Goal: Check status

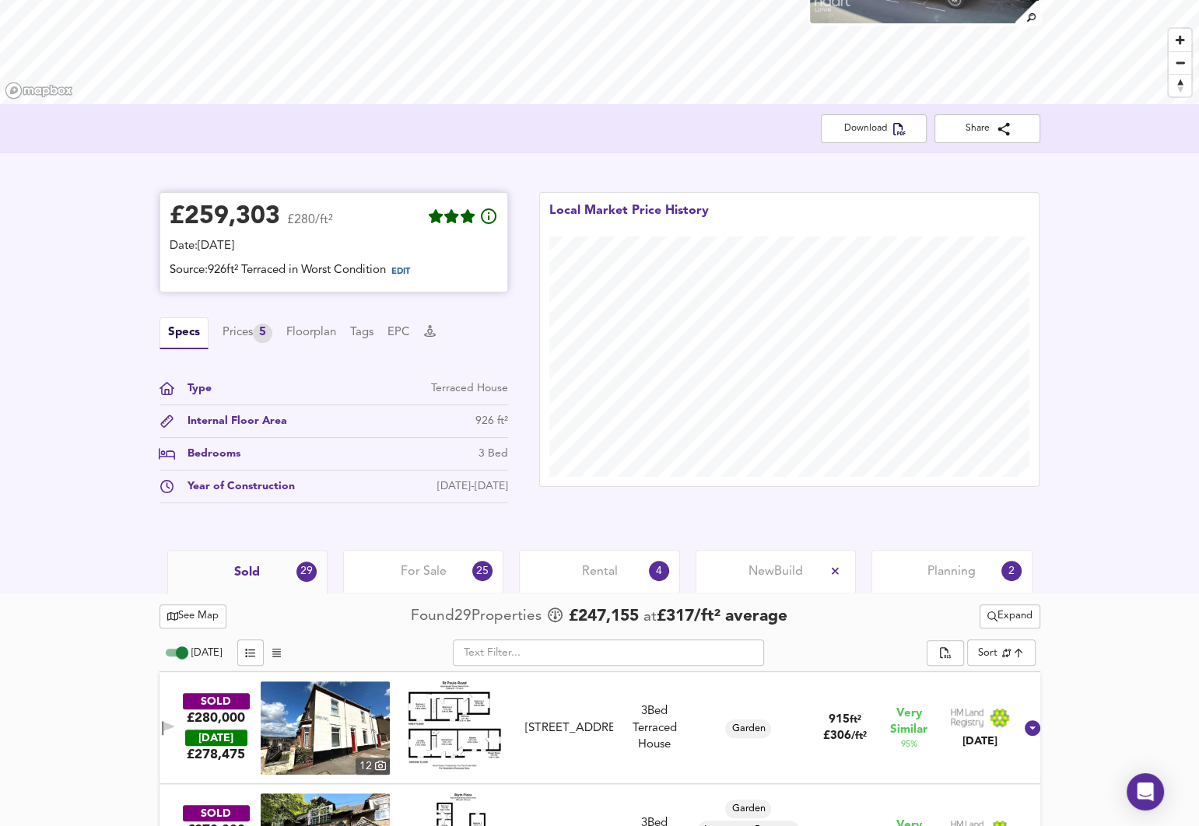
scroll to position [217, 0]
click at [405, 269] on span "EDIT" at bounding box center [400, 272] width 19 height 9
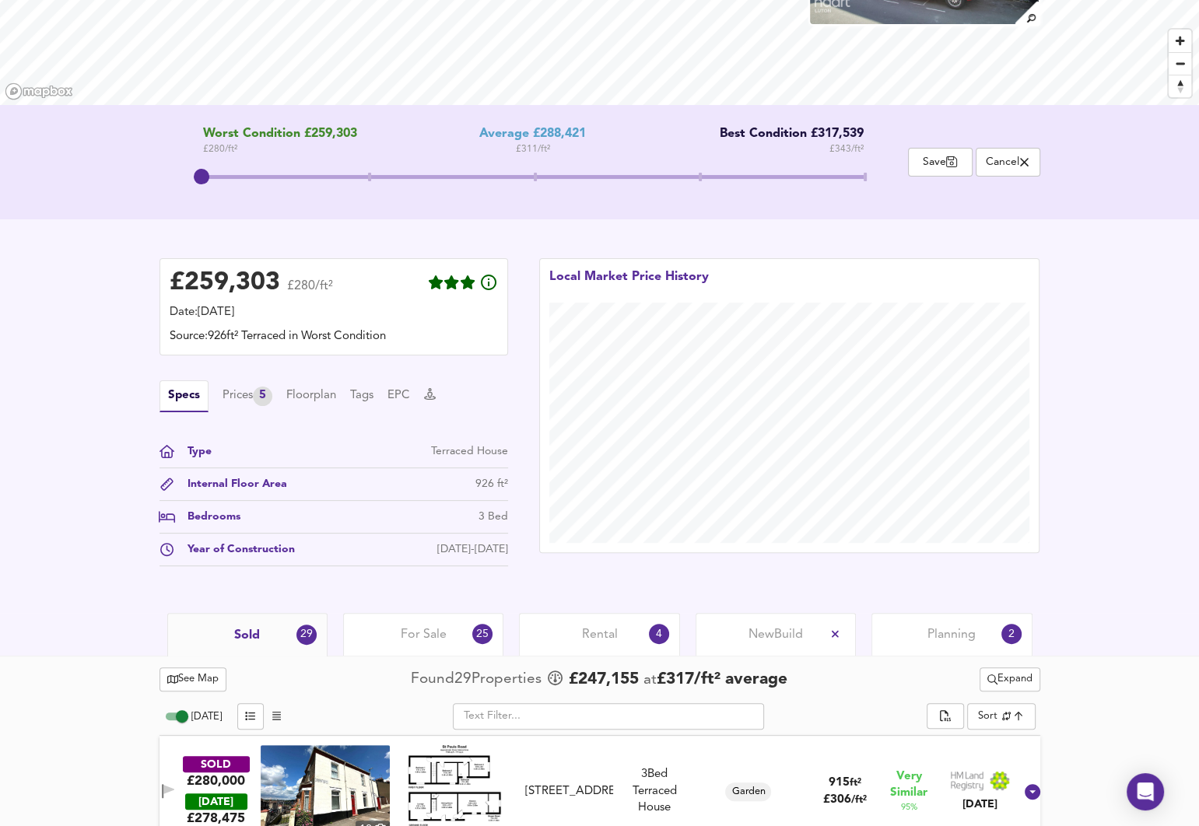
drag, startPoint x: 205, startPoint y: 178, endPoint x: 238, endPoint y: 174, distance: 33.8
click at [238, 174] on span at bounding box center [533, 179] width 661 height 28
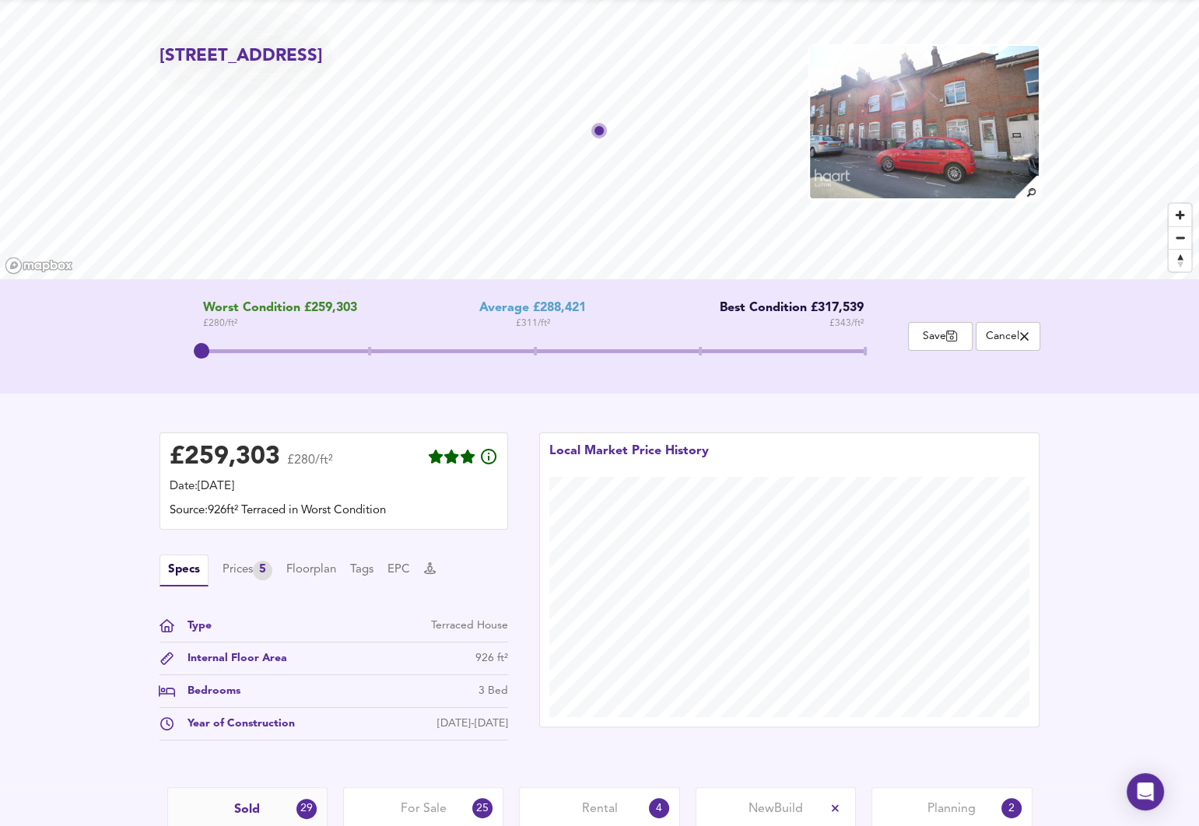
scroll to position [0, 0]
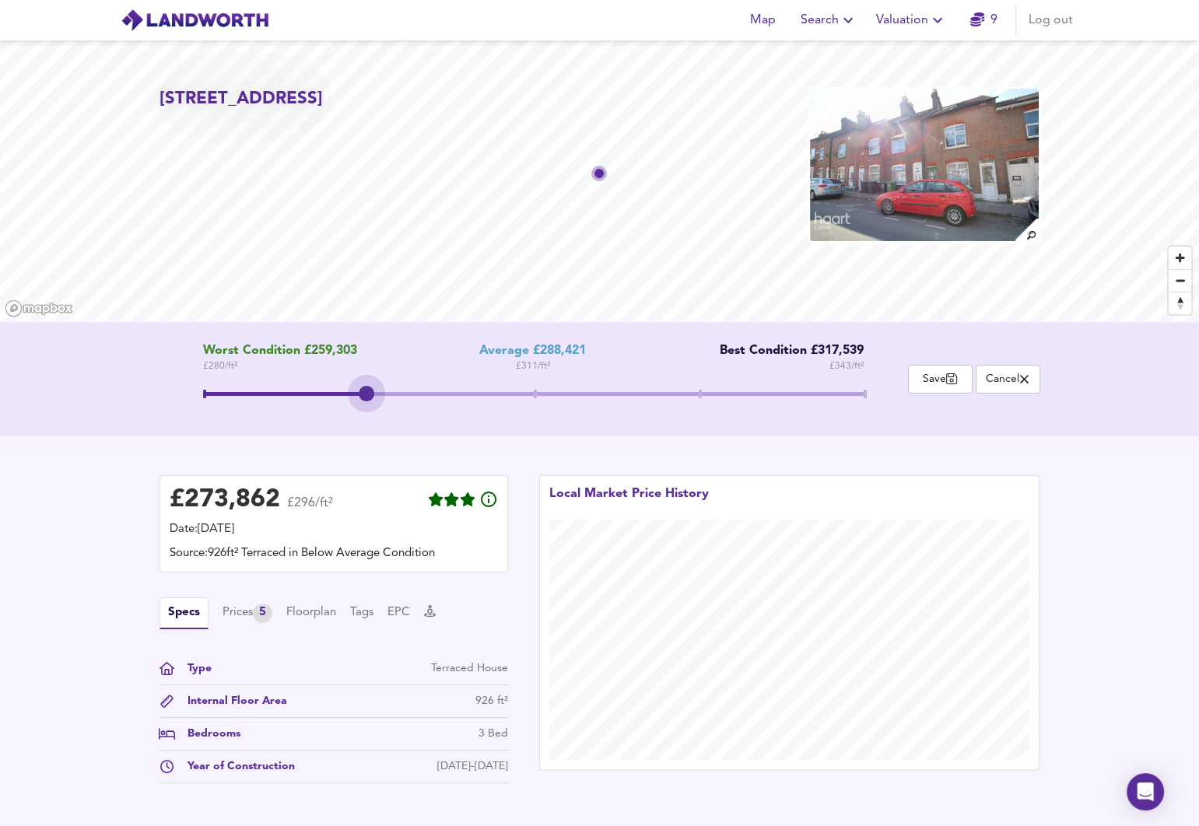
click at [384, 392] on span at bounding box center [533, 394] width 661 height 4
click at [539, 392] on span at bounding box center [533, 394] width 661 height 4
click at [235, 396] on span at bounding box center [533, 396] width 661 height 28
click at [201, 395] on span at bounding box center [202, 394] width 16 height 16
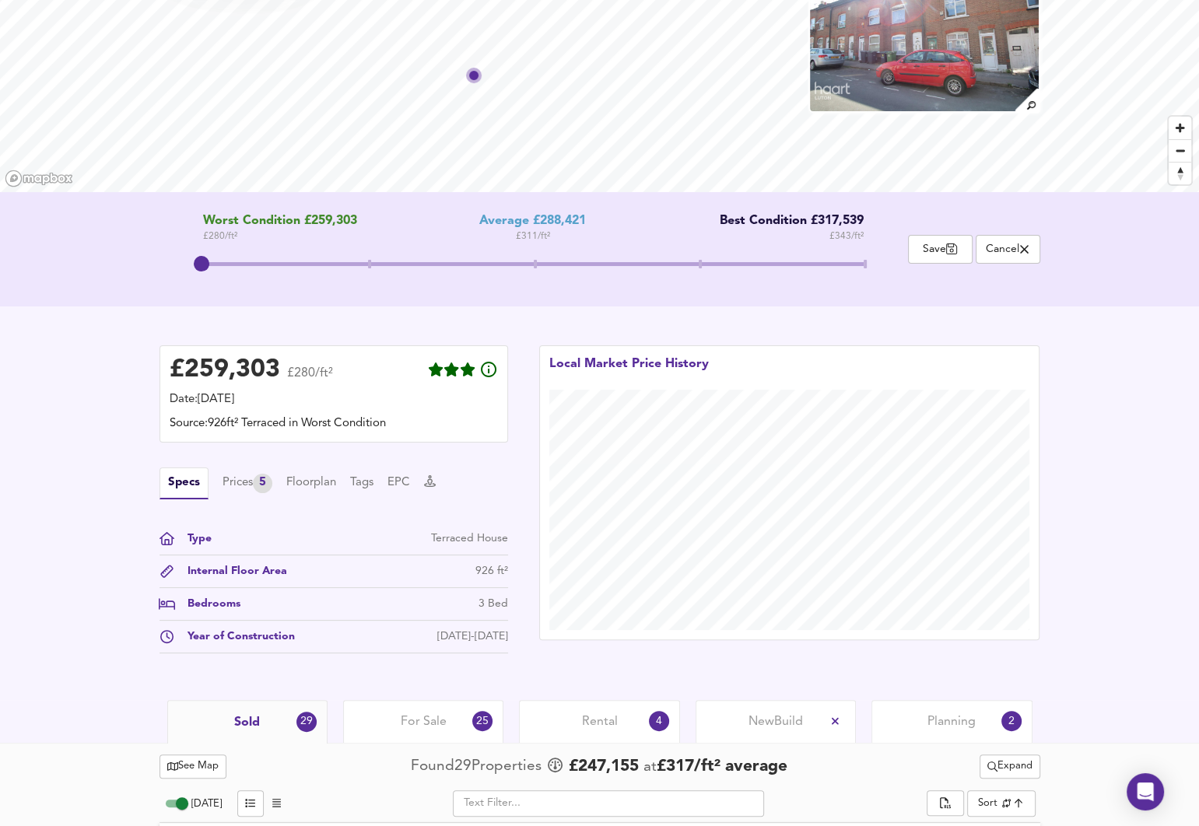
scroll to position [303, 0]
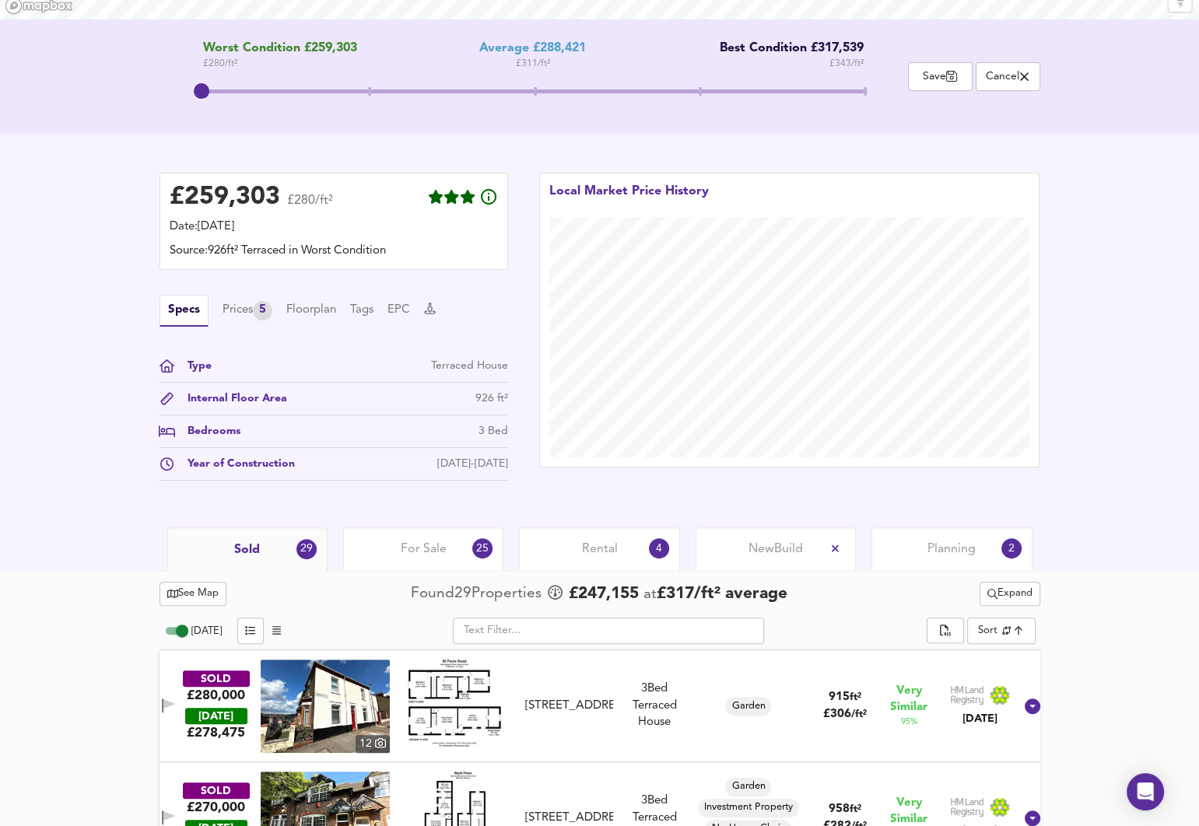
click at [444, 530] on div "For Sale 25" at bounding box center [423, 549] width 160 height 43
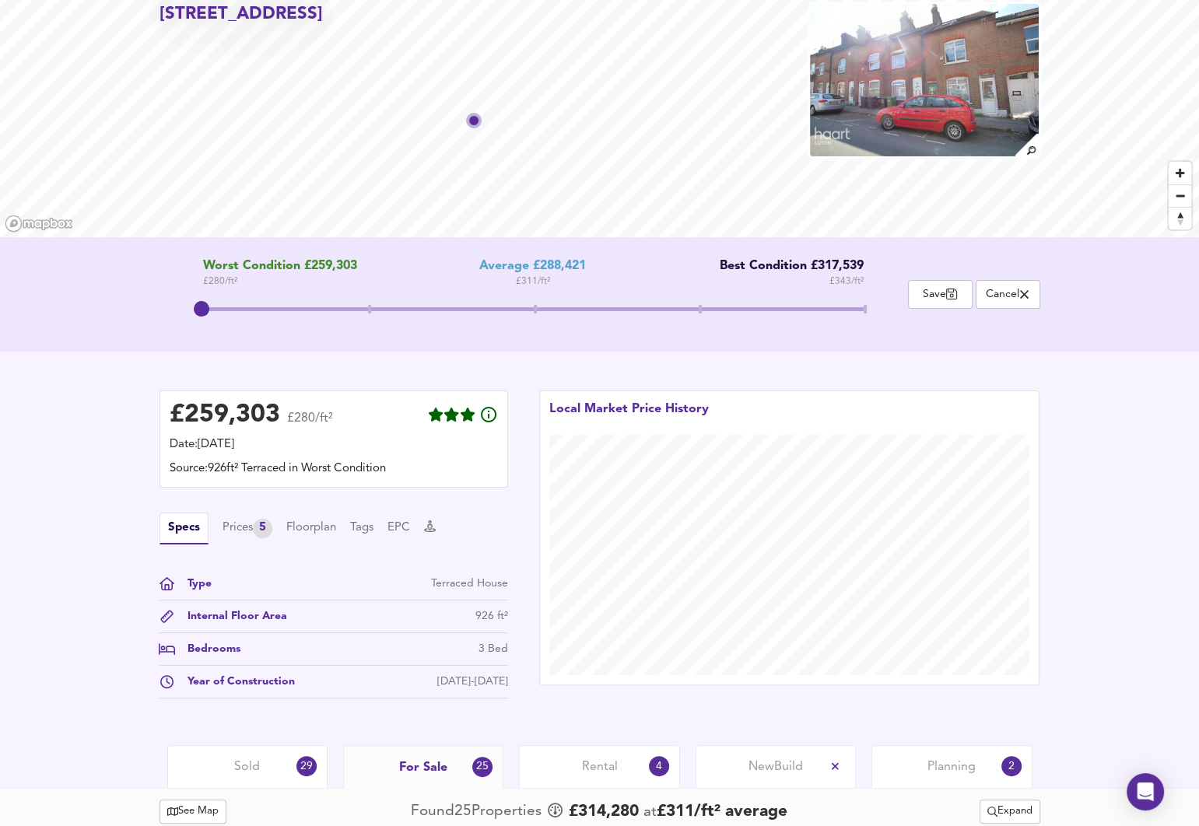
scroll to position [104, 0]
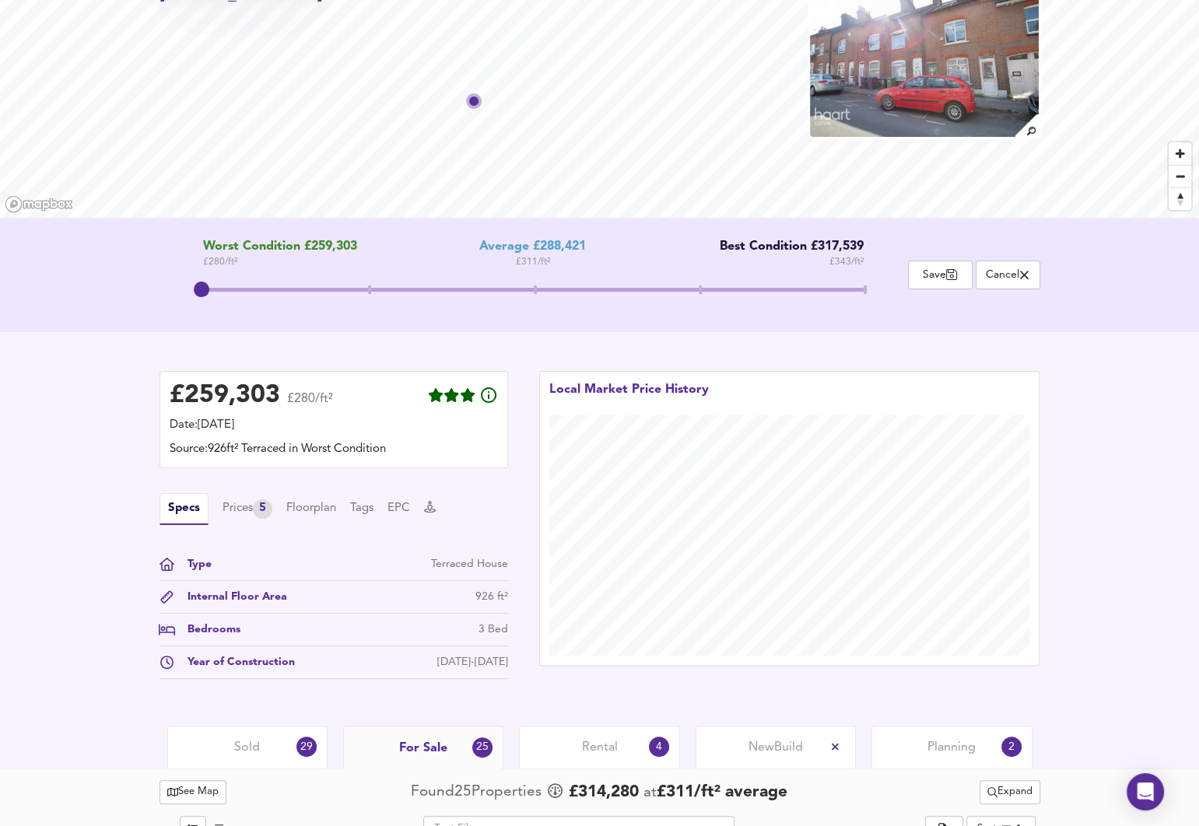
click at [261, 739] on div "Sold 29" at bounding box center [247, 747] width 160 height 43
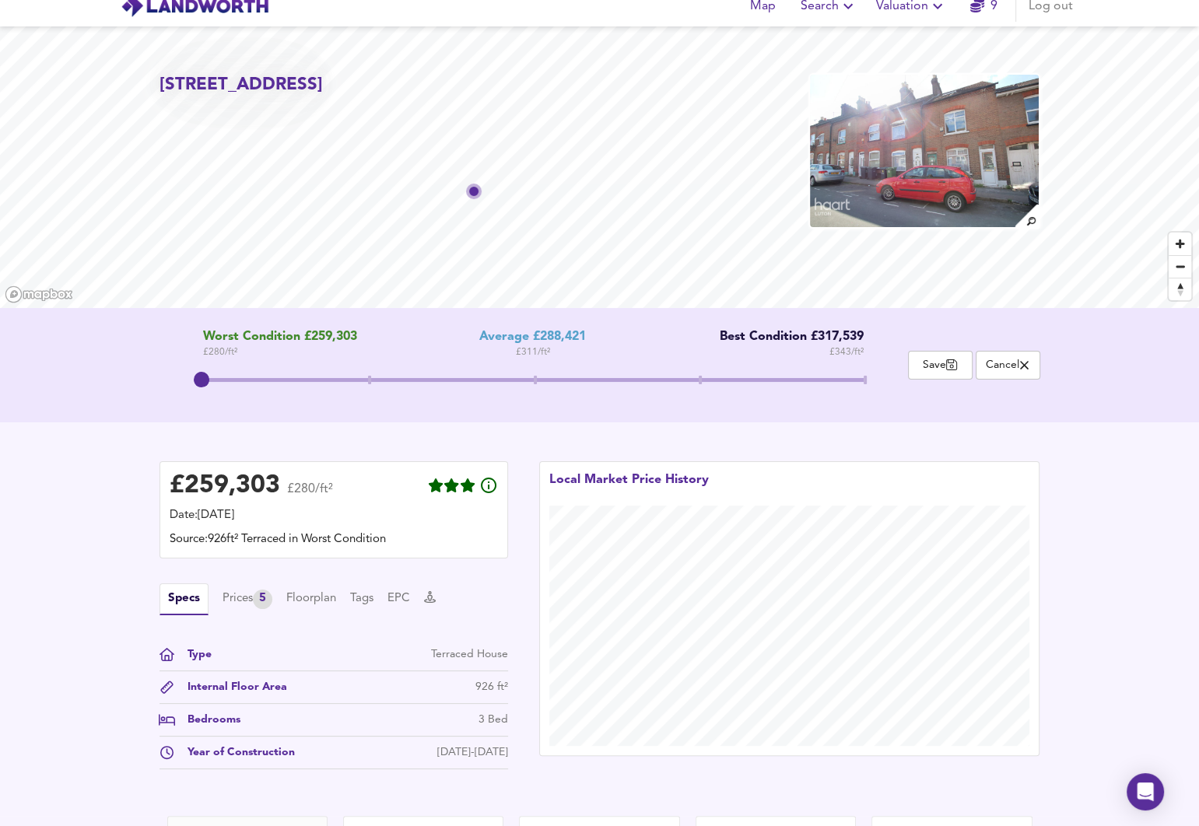
scroll to position [17, 0]
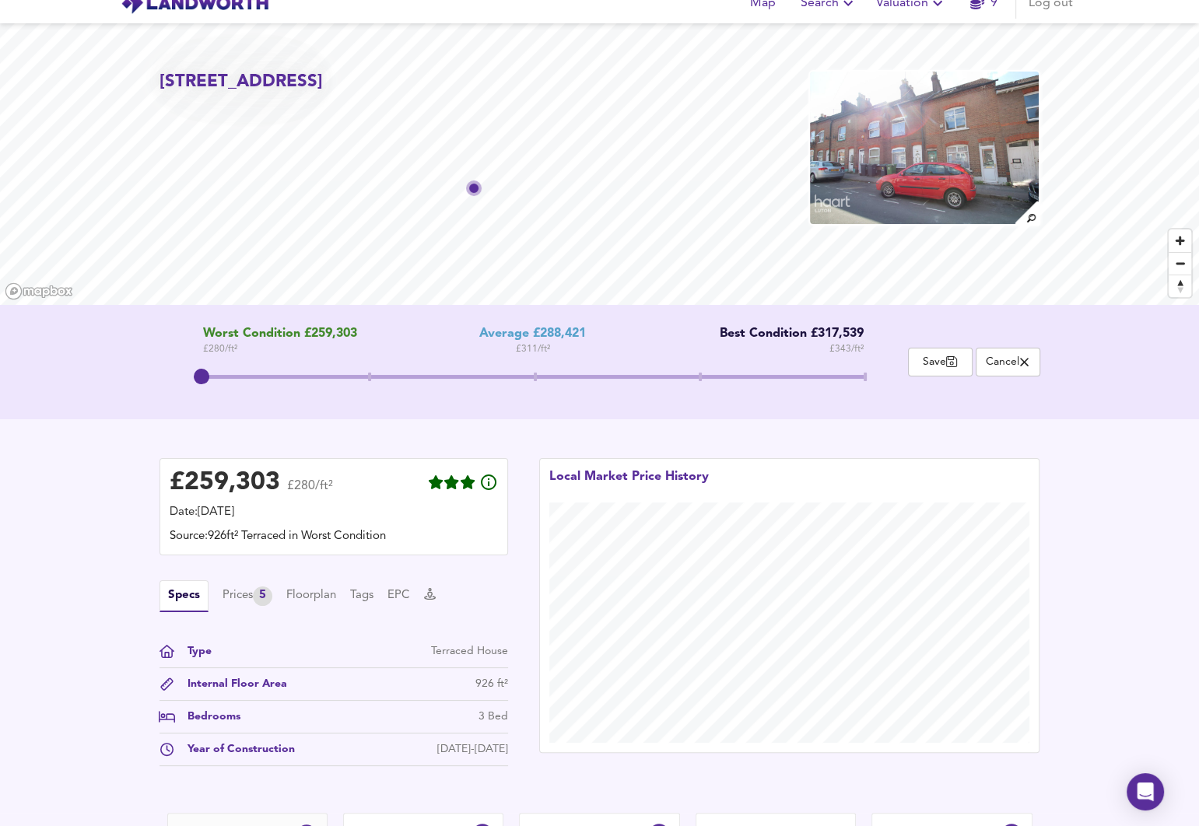
click at [373, 378] on span at bounding box center [533, 379] width 661 height 28
click at [531, 373] on span at bounding box center [533, 379] width 661 height 28
drag, startPoint x: 223, startPoint y: 378, endPoint x: 200, endPoint y: 378, distance: 23.3
click at [203, 378] on span at bounding box center [533, 379] width 661 height 28
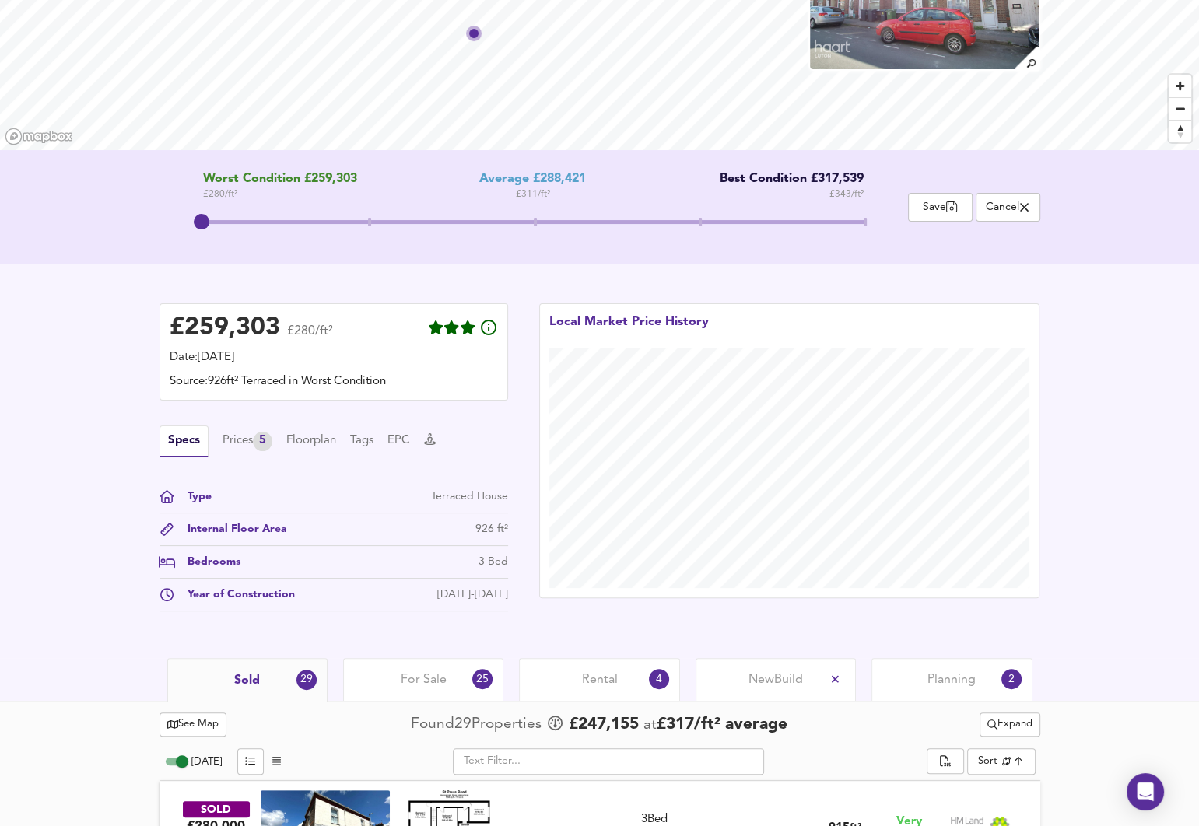
scroll to position [168, 0]
